Goal: Find specific page/section: Find specific page/section

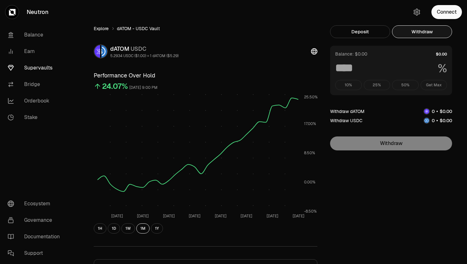
click at [104, 30] on link "Explore" at bounding box center [101, 28] width 15 height 6
